Goal: Find specific page/section: Find specific page/section

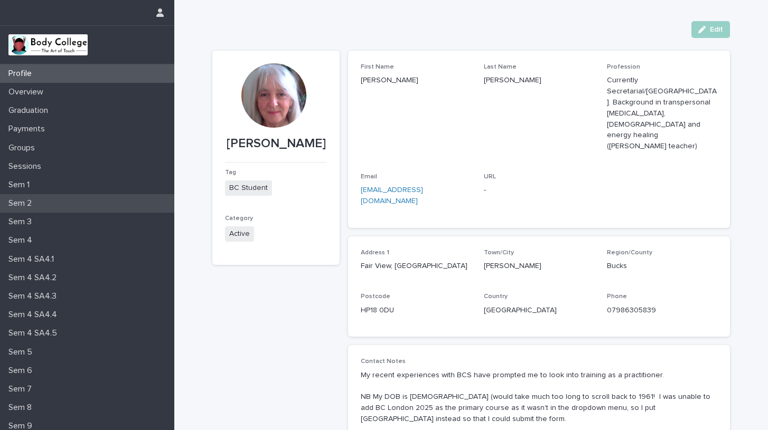
click at [35, 203] on p "Sem 2" at bounding box center [22, 204] width 36 height 10
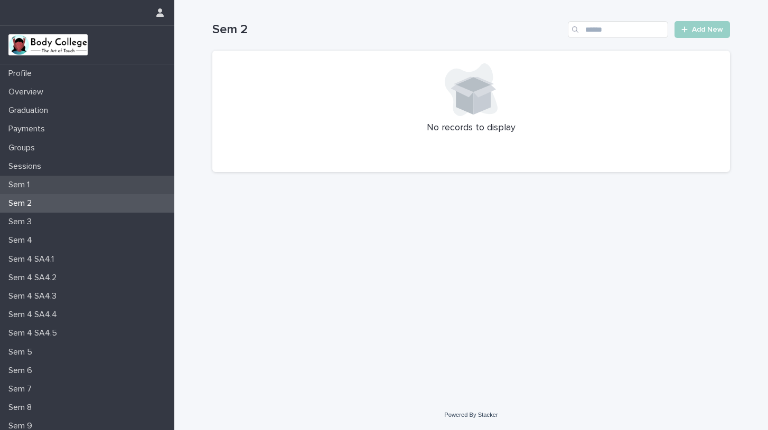
click at [29, 182] on p "Sem 1" at bounding box center [21, 185] width 34 height 10
